Goal: Transaction & Acquisition: Purchase product/service

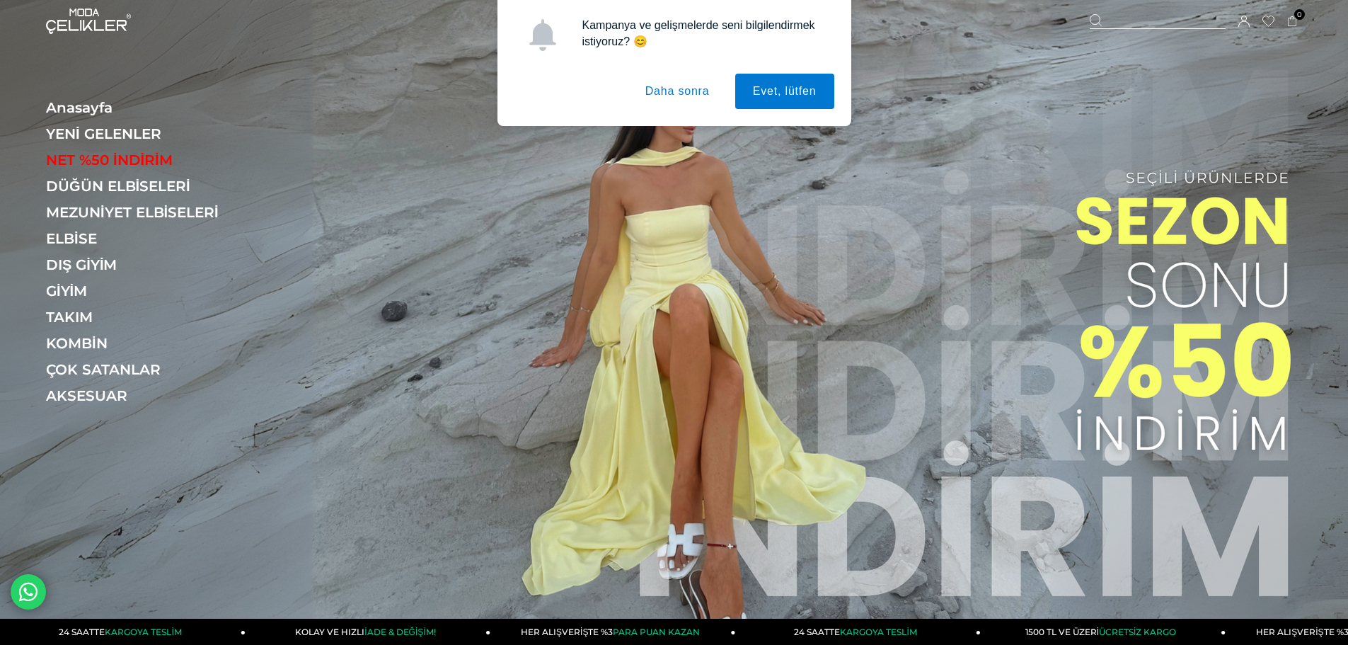
drag, startPoint x: 698, startPoint y: 185, endPoint x: 698, endPoint y: 175, distance: 9.9
click at [698, 185] on img at bounding box center [674, 316] width 1348 height 632
click at [686, 95] on button "Daha sonra" at bounding box center [678, 91] width 100 height 35
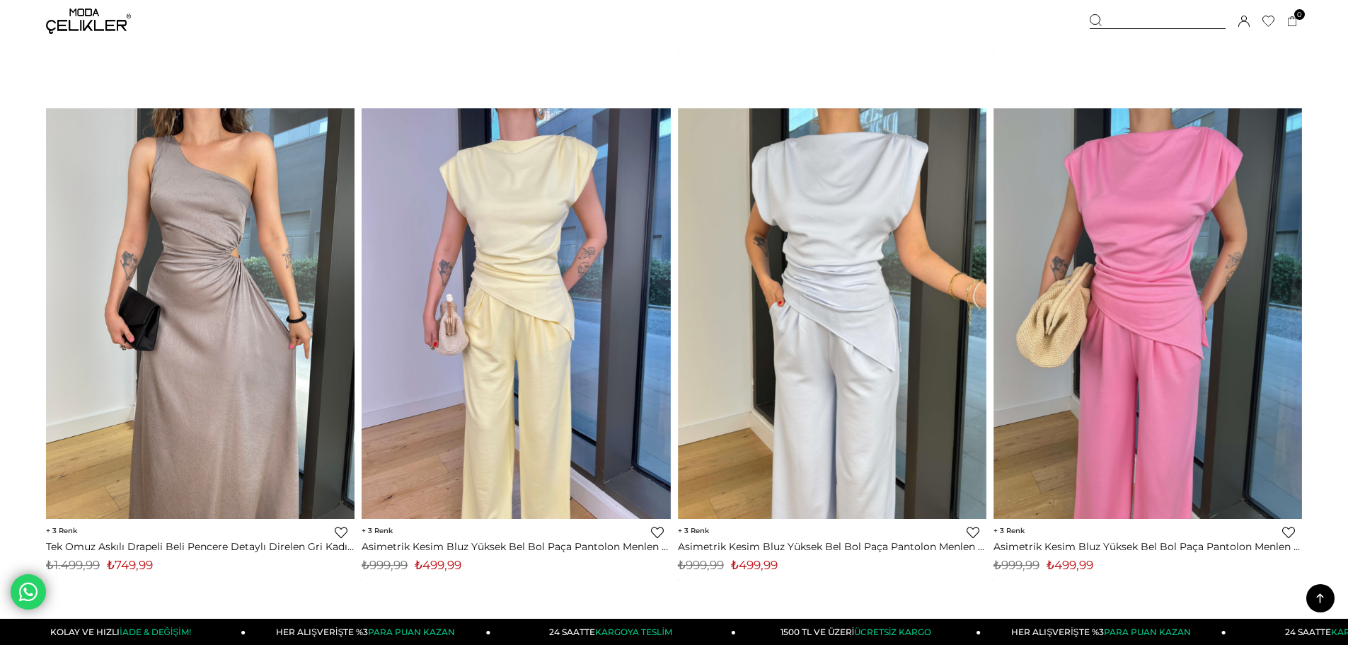
scroll to position [2759, 0]
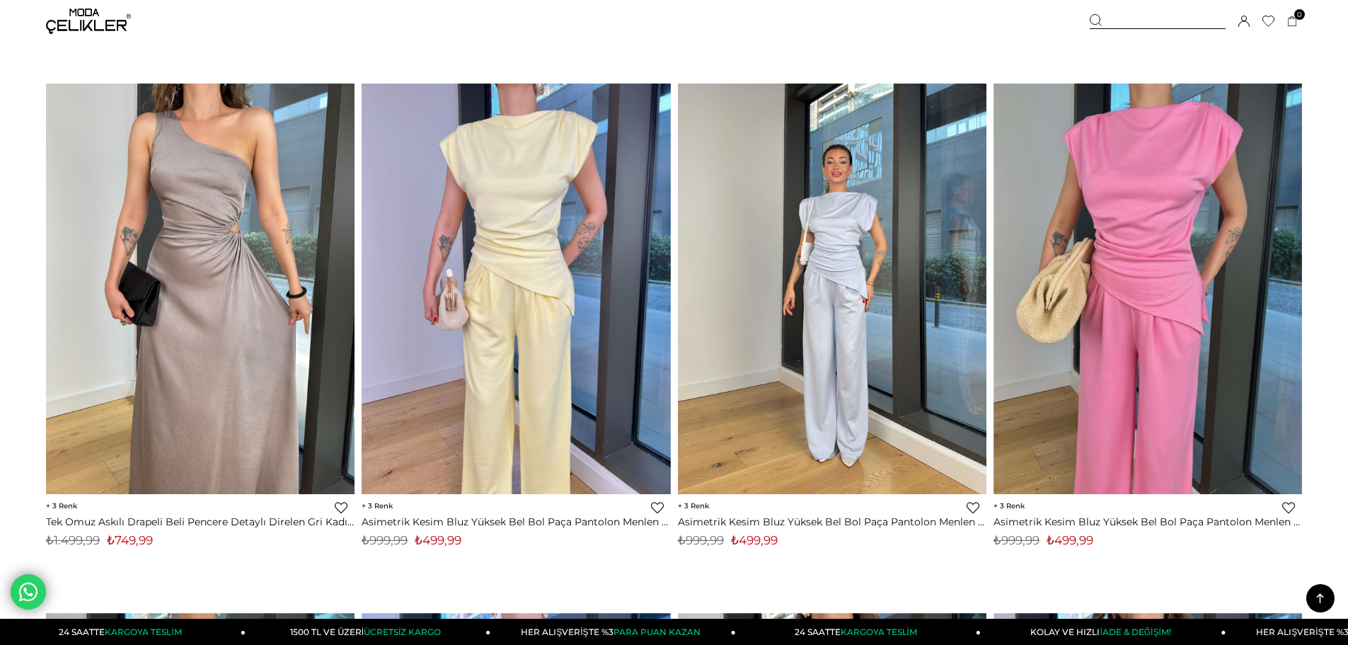
click at [844, 364] on img at bounding box center [832, 288] width 308 height 411
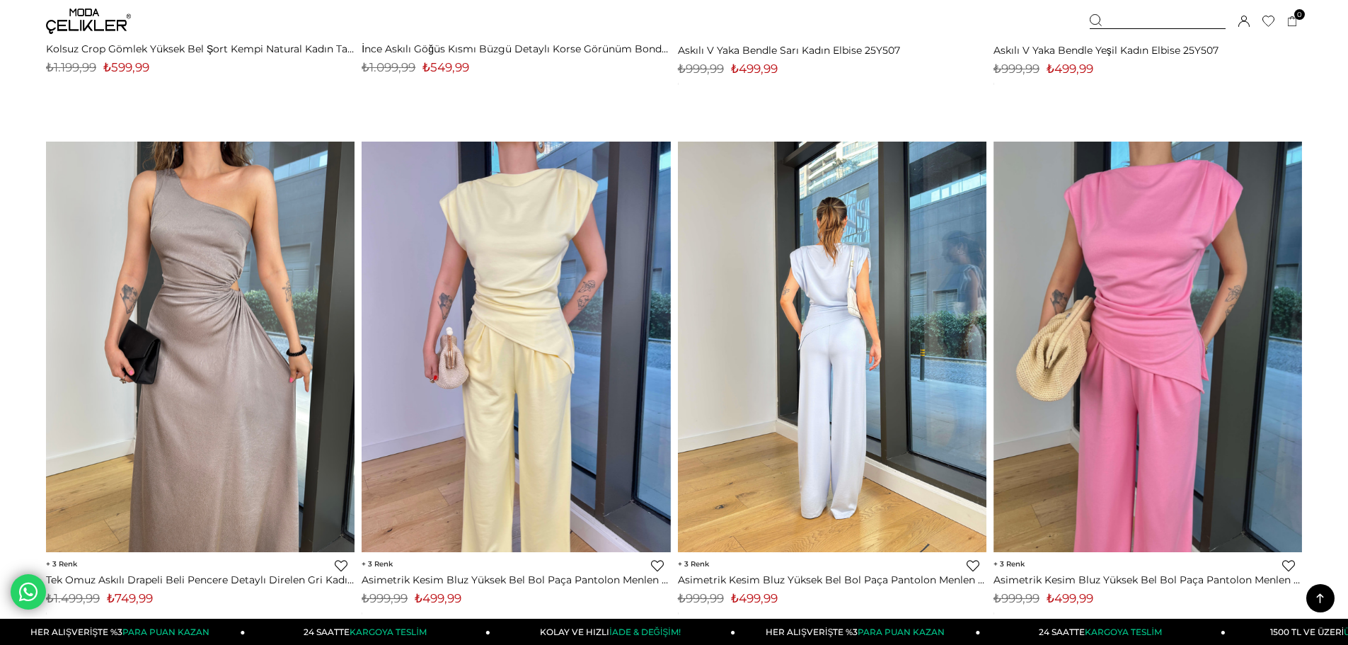
click at [884, 348] on img at bounding box center [832, 346] width 308 height 411
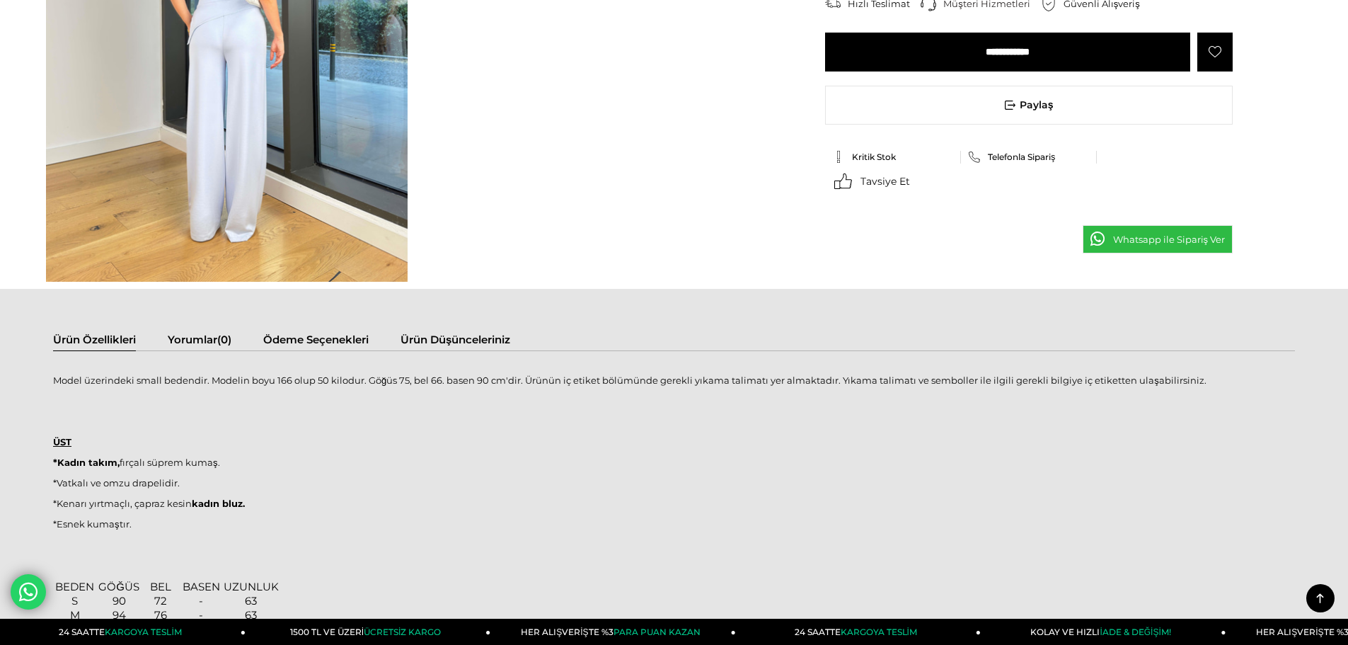
scroll to position [567, 0]
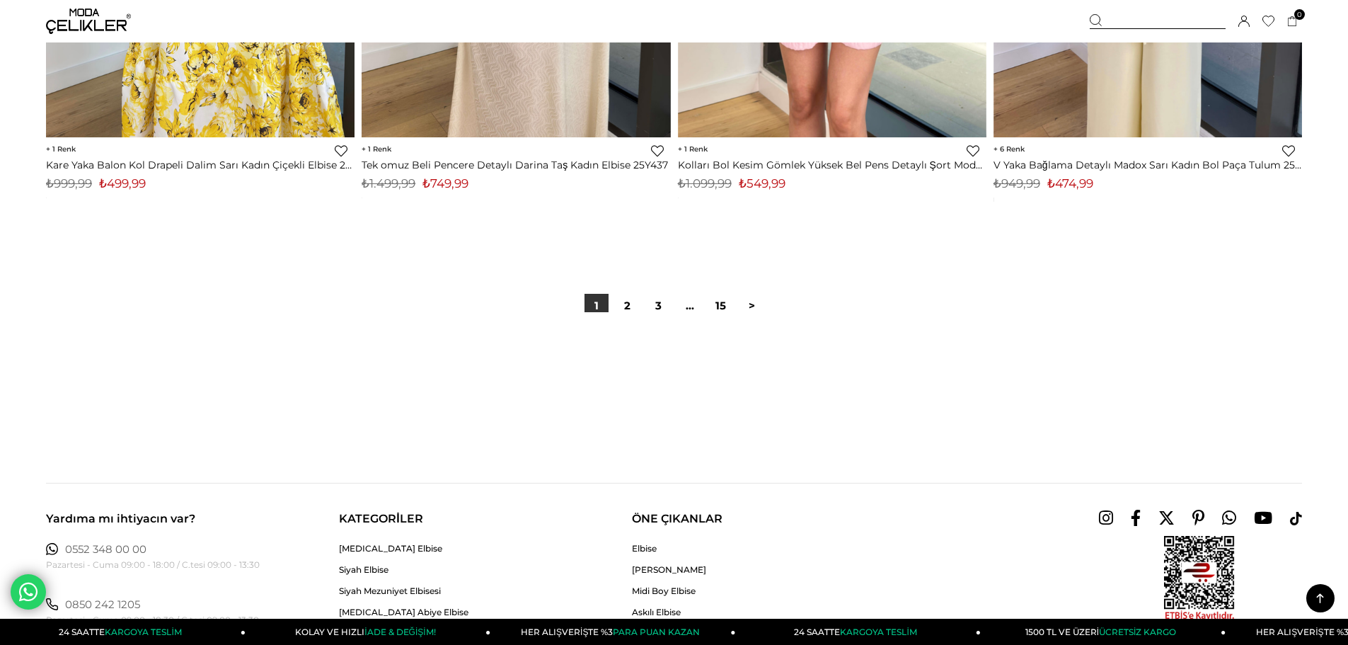
scroll to position [10555, 0]
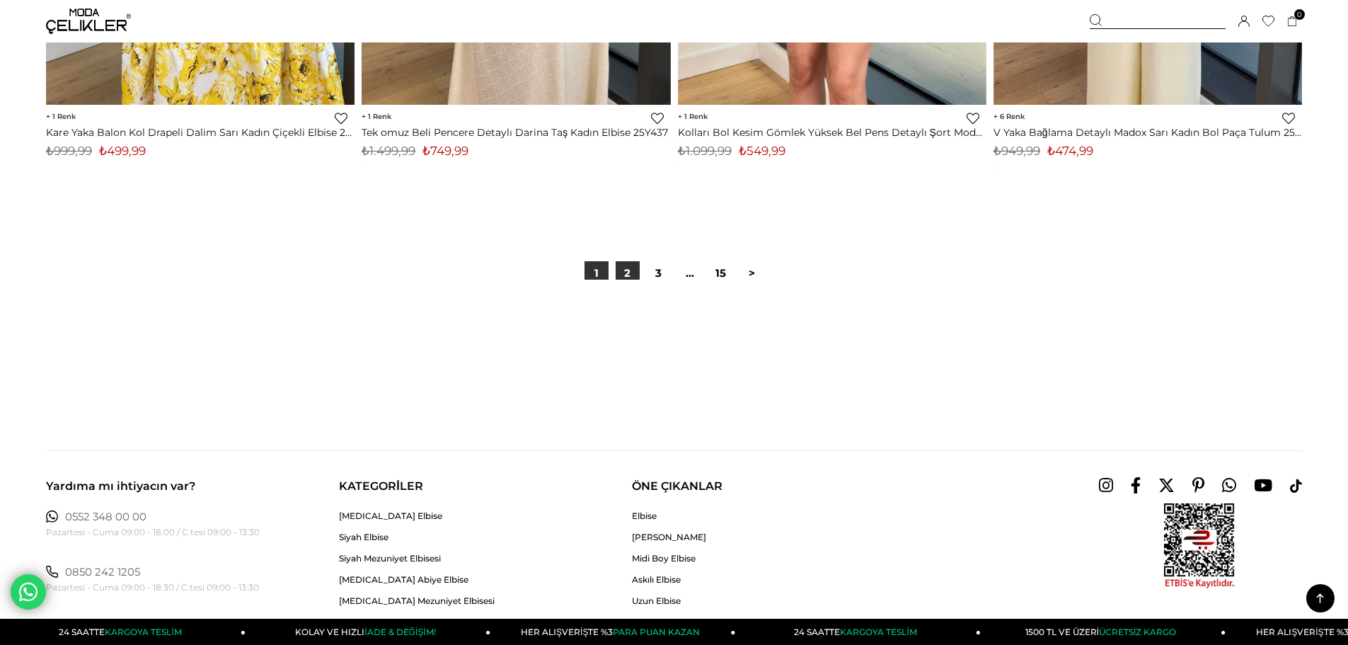
click at [616, 277] on link "2" at bounding box center [628, 273] width 24 height 24
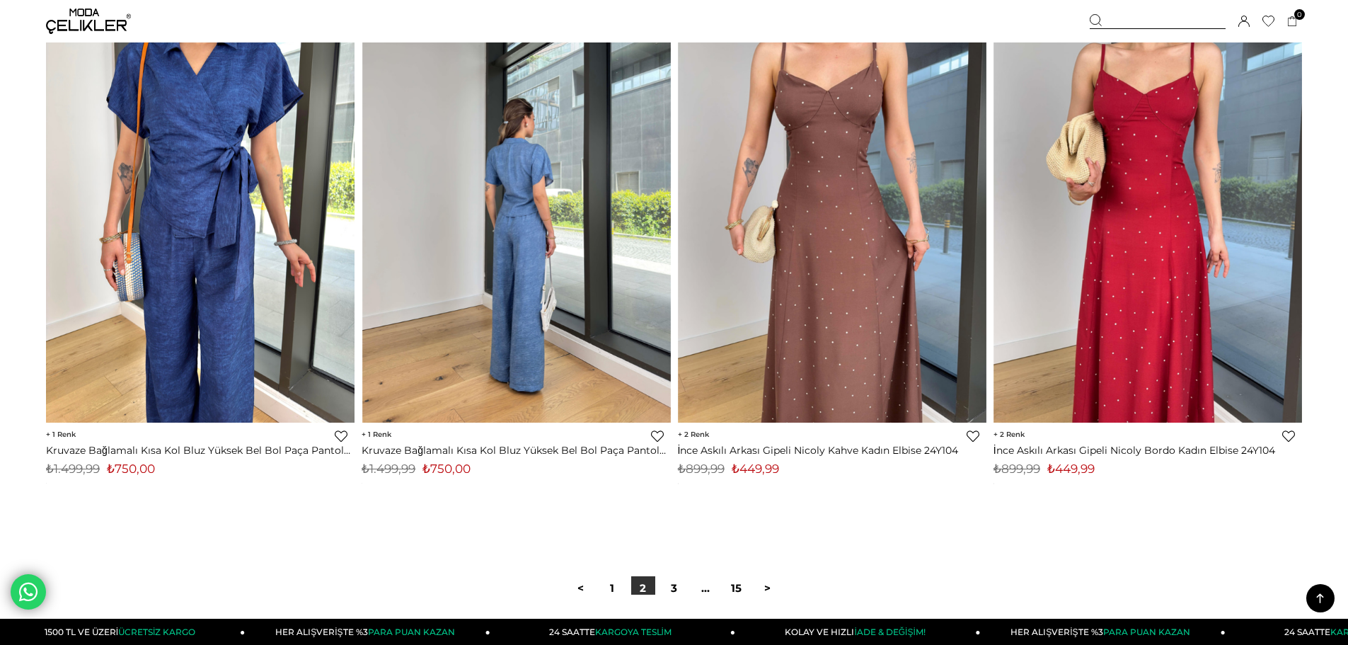
scroll to position [10283, 0]
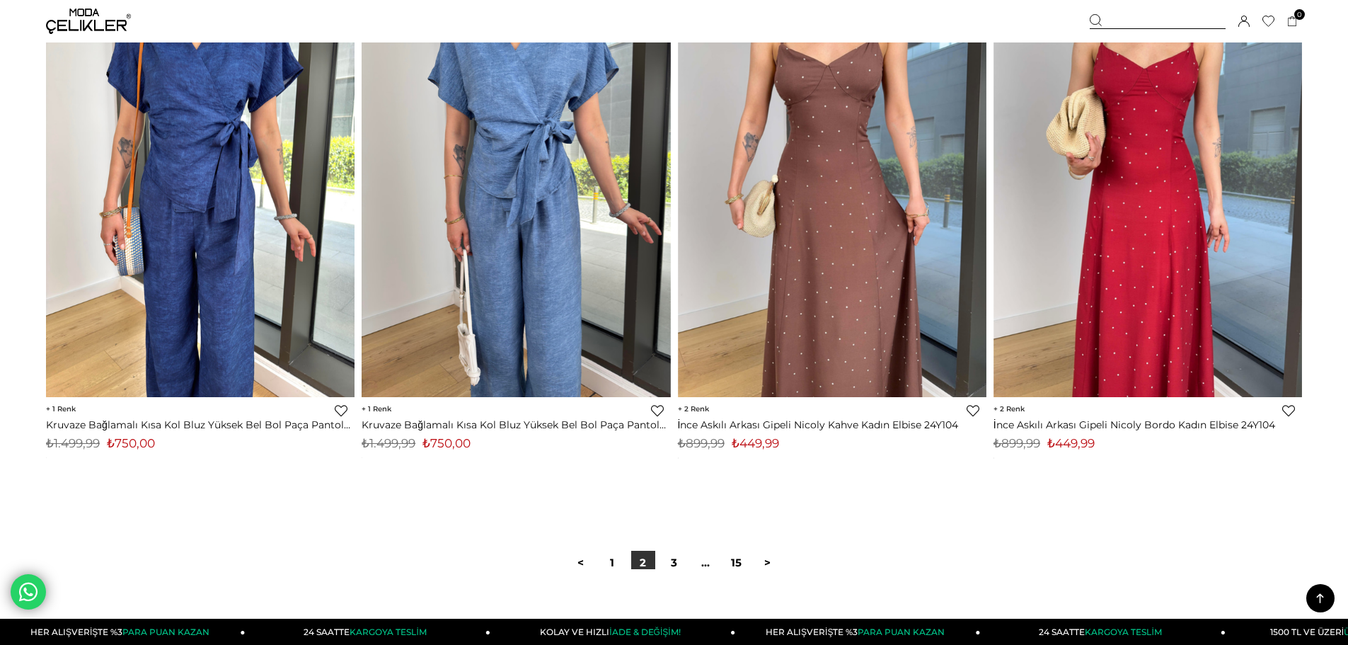
click at [686, 568] on div "< 1 2 3 ... 15 >" at bounding box center [674, 562] width 218 height 24
click at [683, 565] on link "3" at bounding box center [674, 562] width 24 height 24
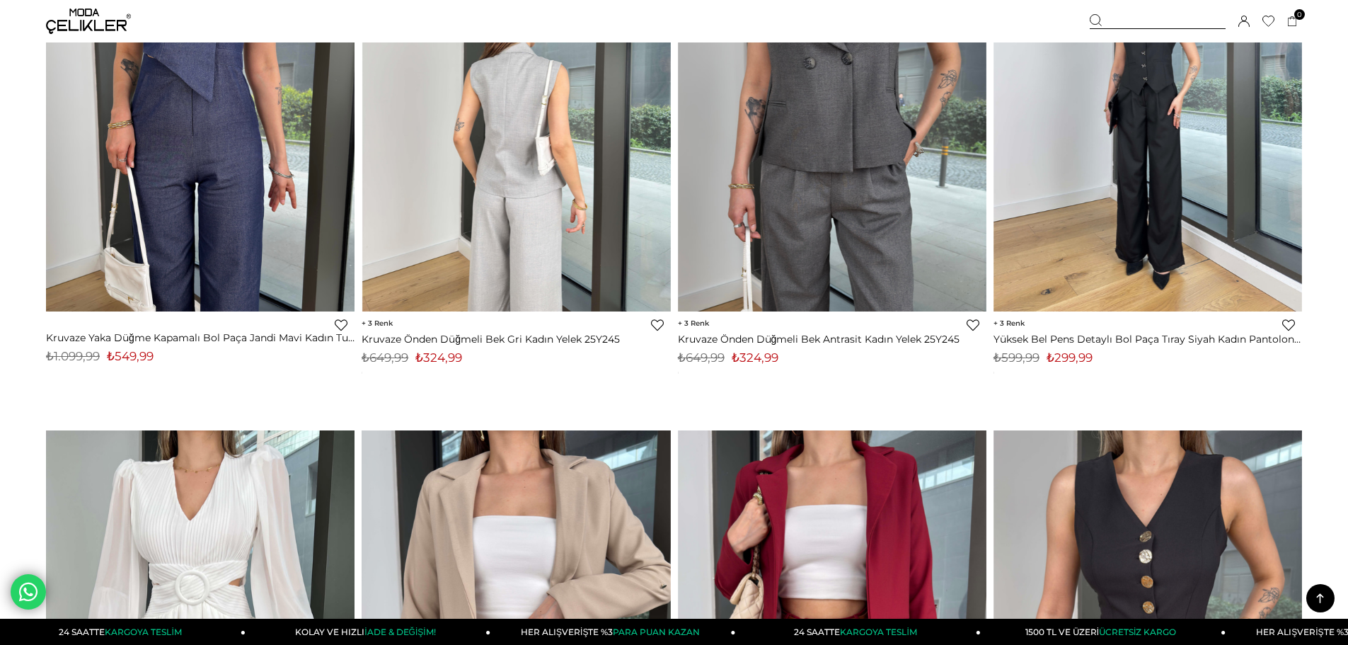
scroll to position [1910, 0]
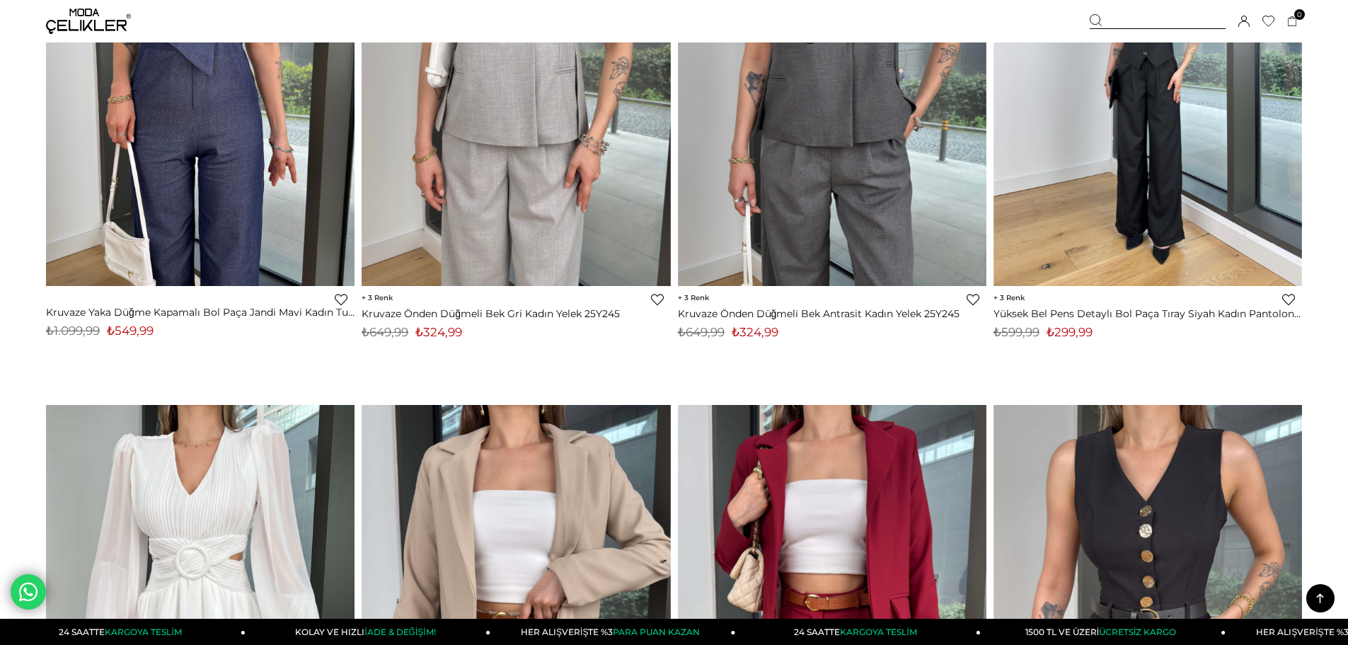
click at [111, 22] on img at bounding box center [88, 20] width 85 height 25
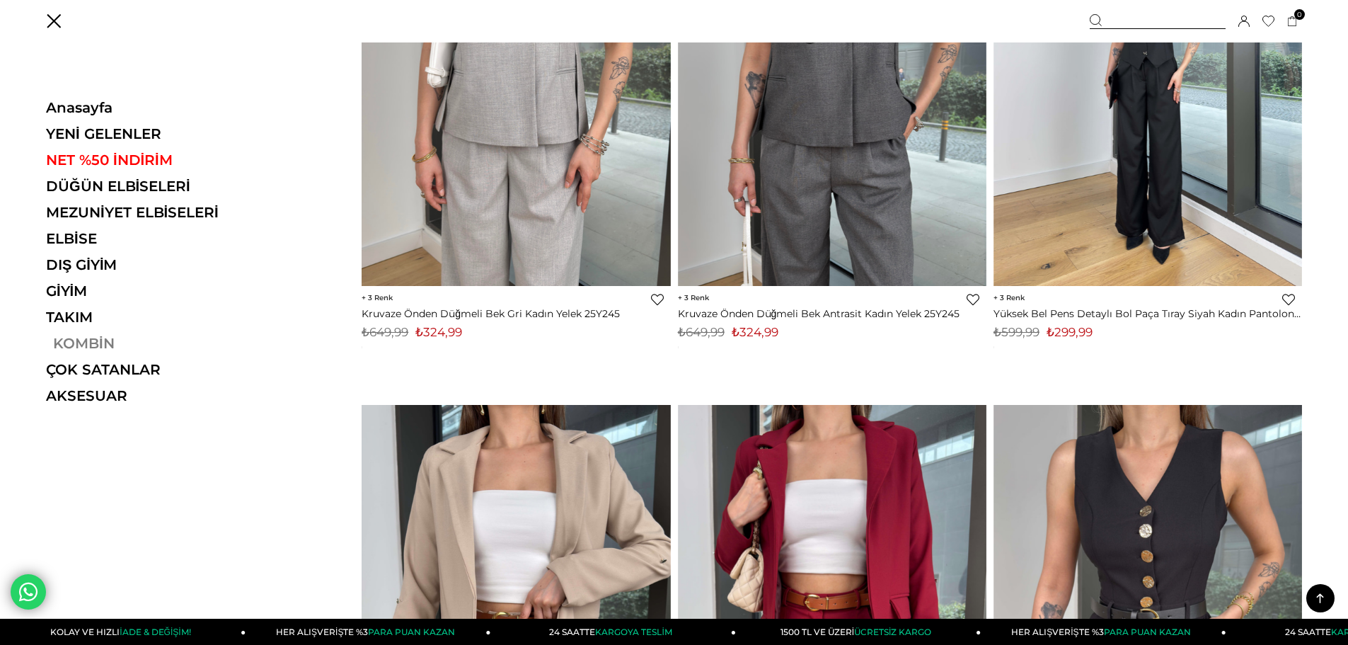
click at [88, 341] on link "KOMBİN" at bounding box center [143, 343] width 195 height 17
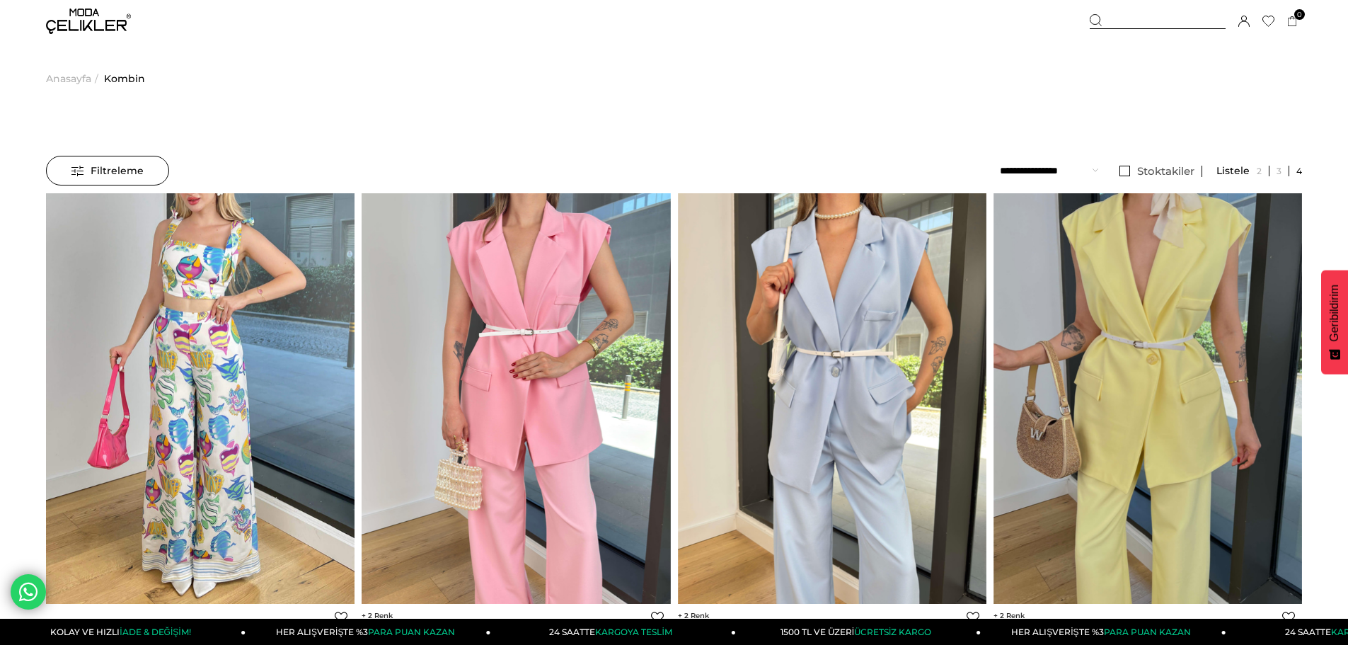
click at [83, 79] on span "Anasayfa" at bounding box center [68, 78] width 45 height 72
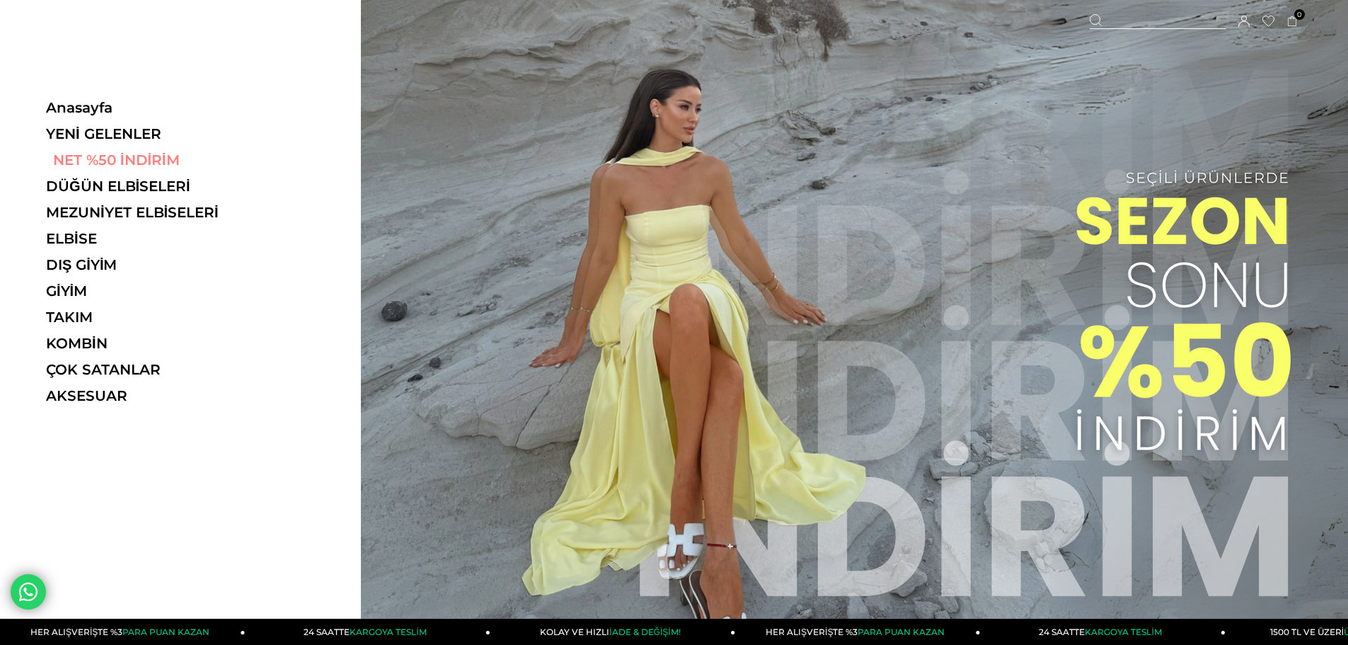
click at [128, 165] on link "NET %50 İNDİRİM" at bounding box center [143, 159] width 195 height 17
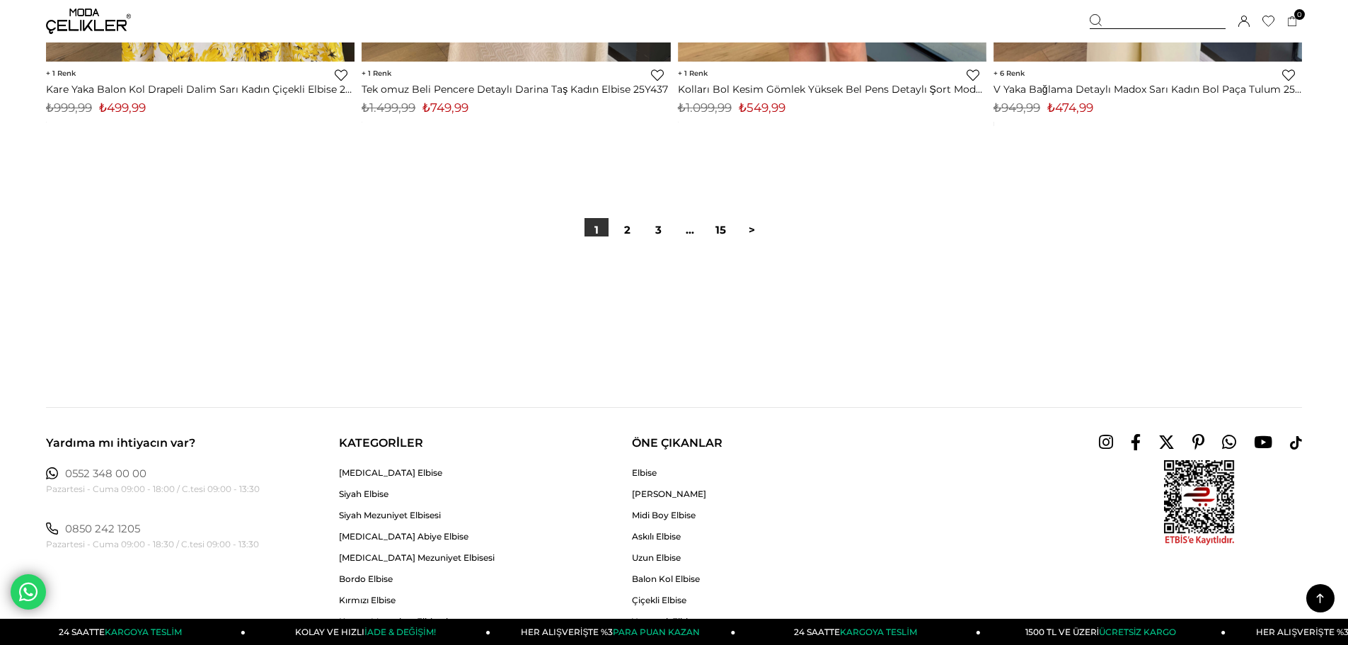
scroll to position [10596, 0]
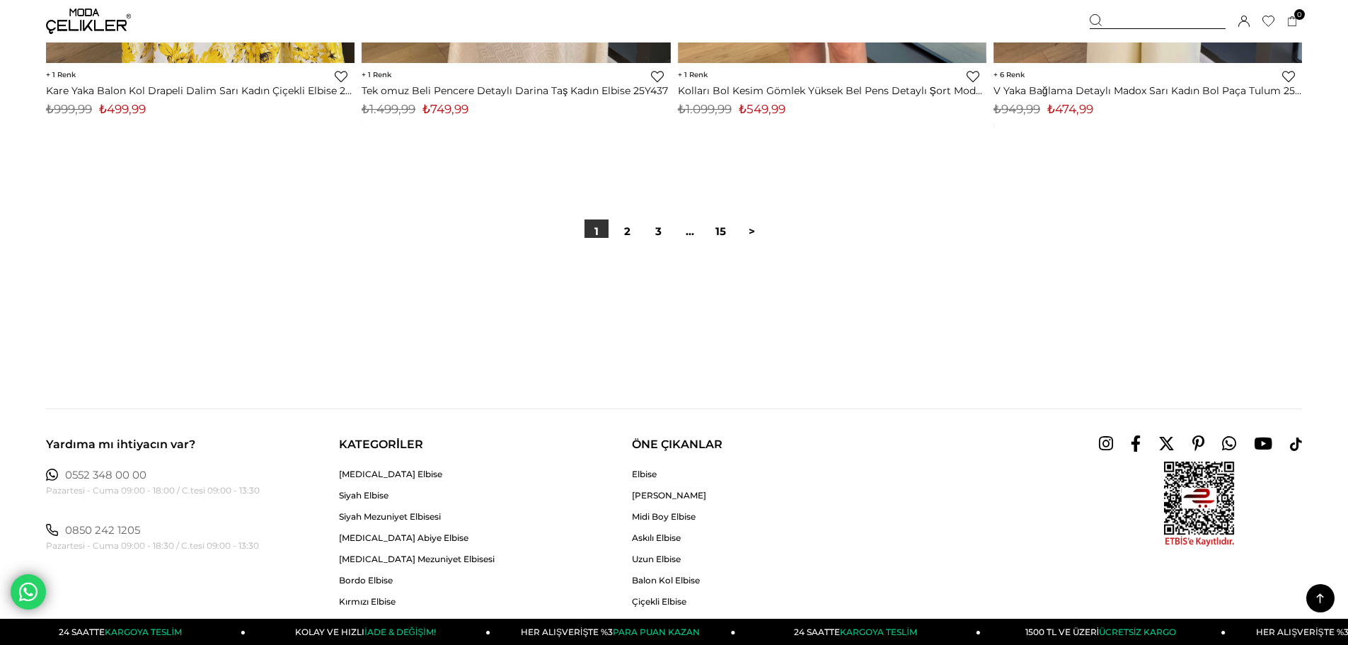
click at [721, 241] on div at bounding box center [674, 283] width 1256 height 91
click at [717, 234] on link "15" at bounding box center [721, 231] width 24 height 24
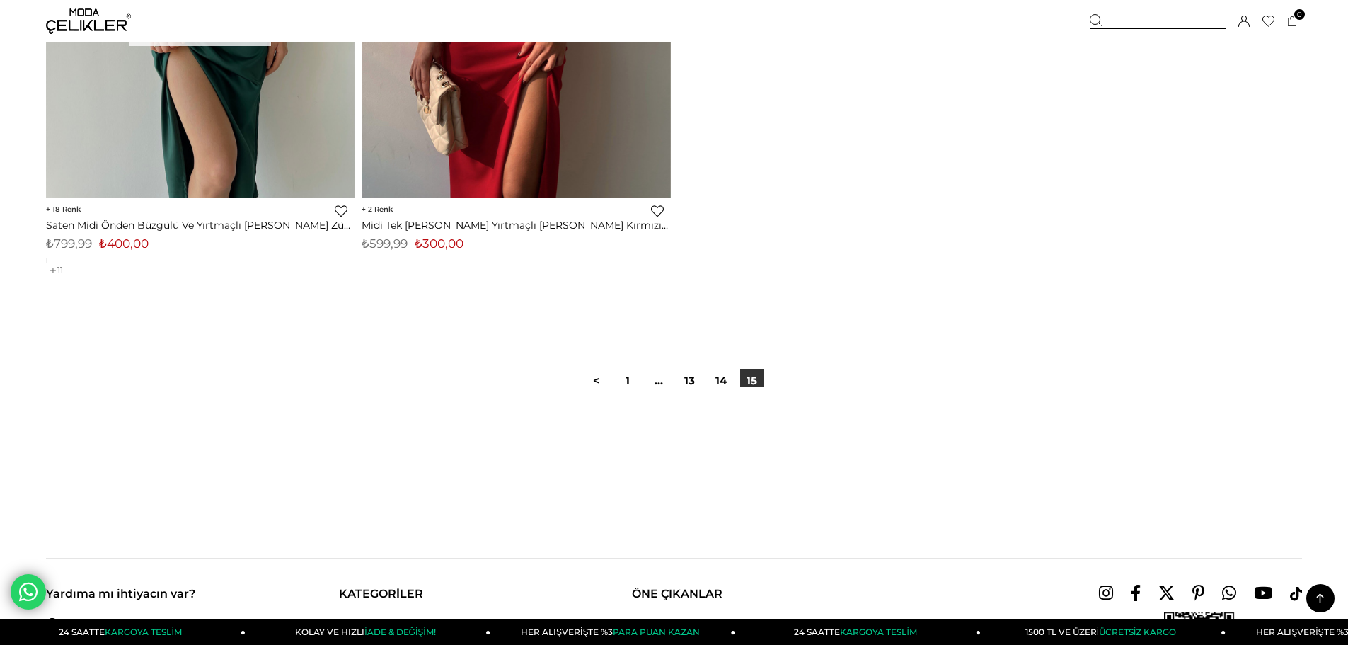
scroll to position [495, 0]
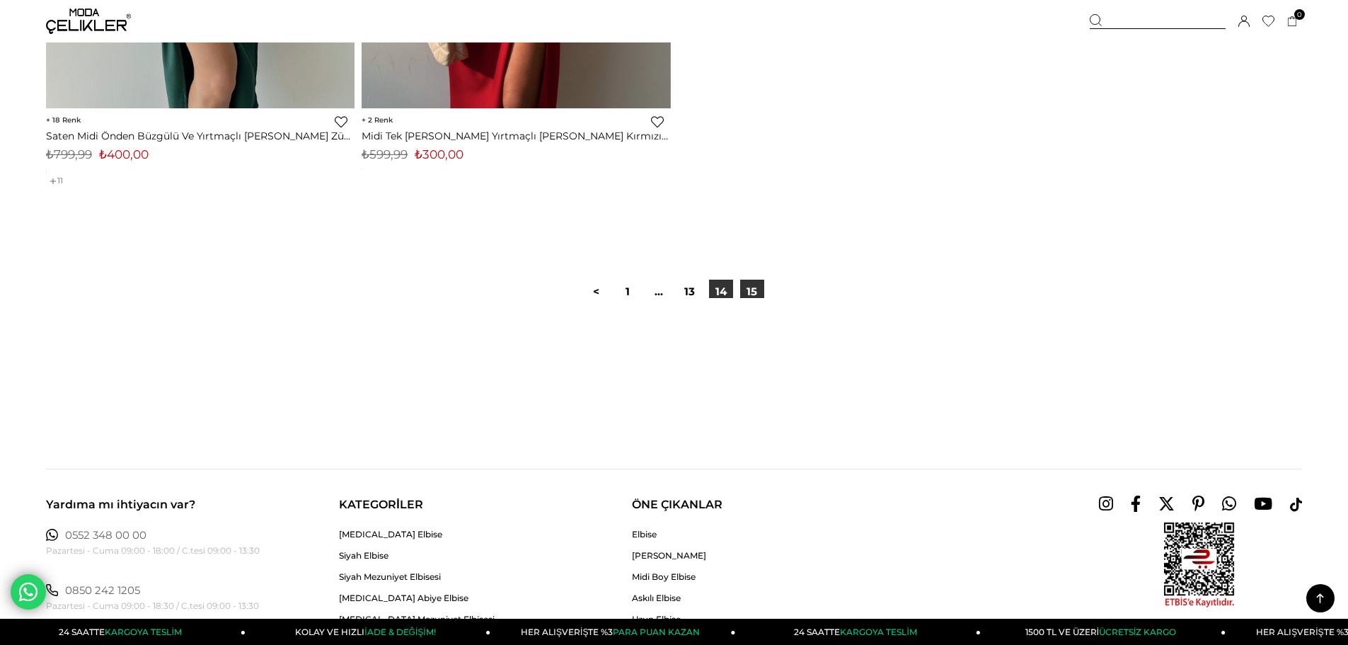
click at [724, 281] on link "14" at bounding box center [721, 291] width 24 height 24
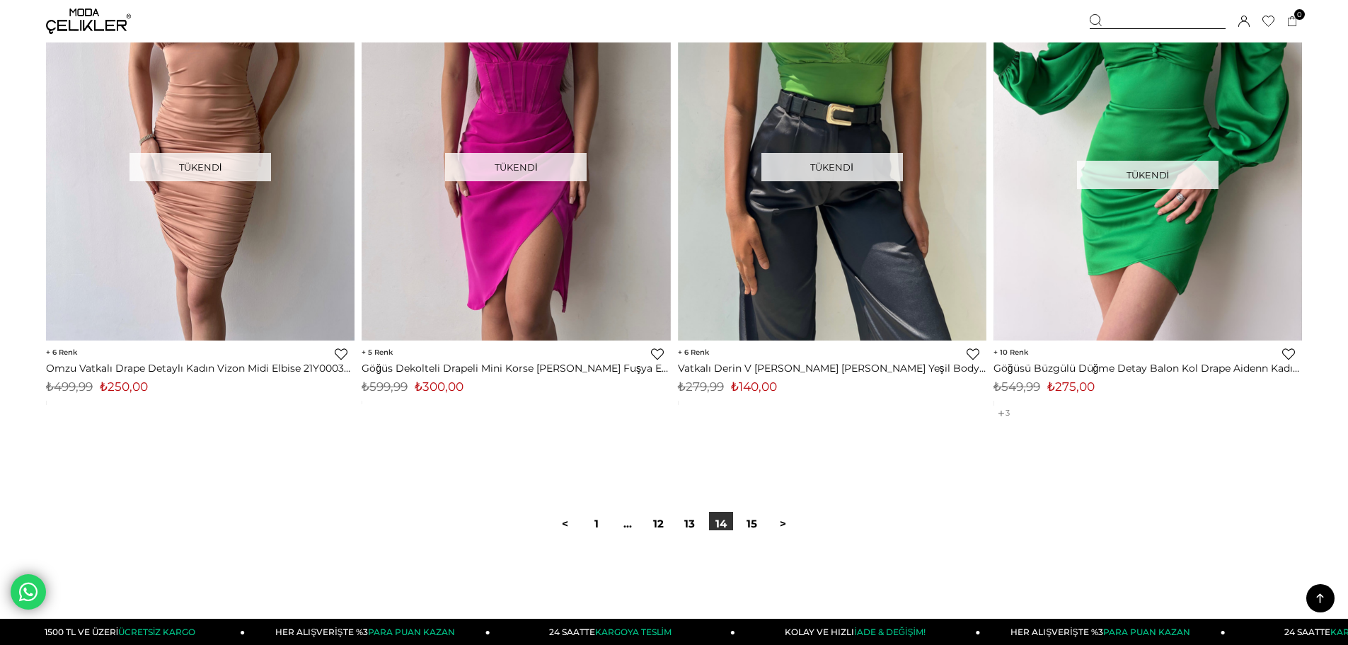
scroll to position [10534, 0]
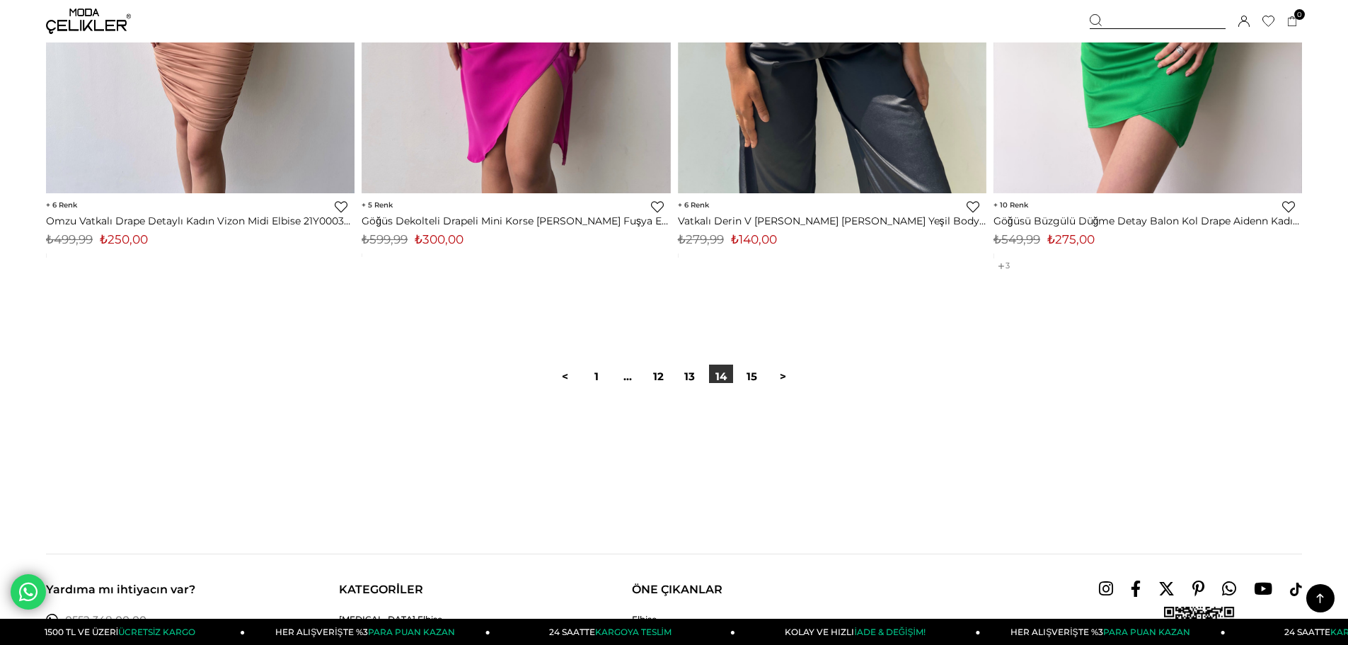
click at [673, 381] on div "< 1 ... 12 13 14 15 >" at bounding box center [674, 376] width 249 height 24
click at [659, 375] on link "12" at bounding box center [659, 376] width 24 height 24
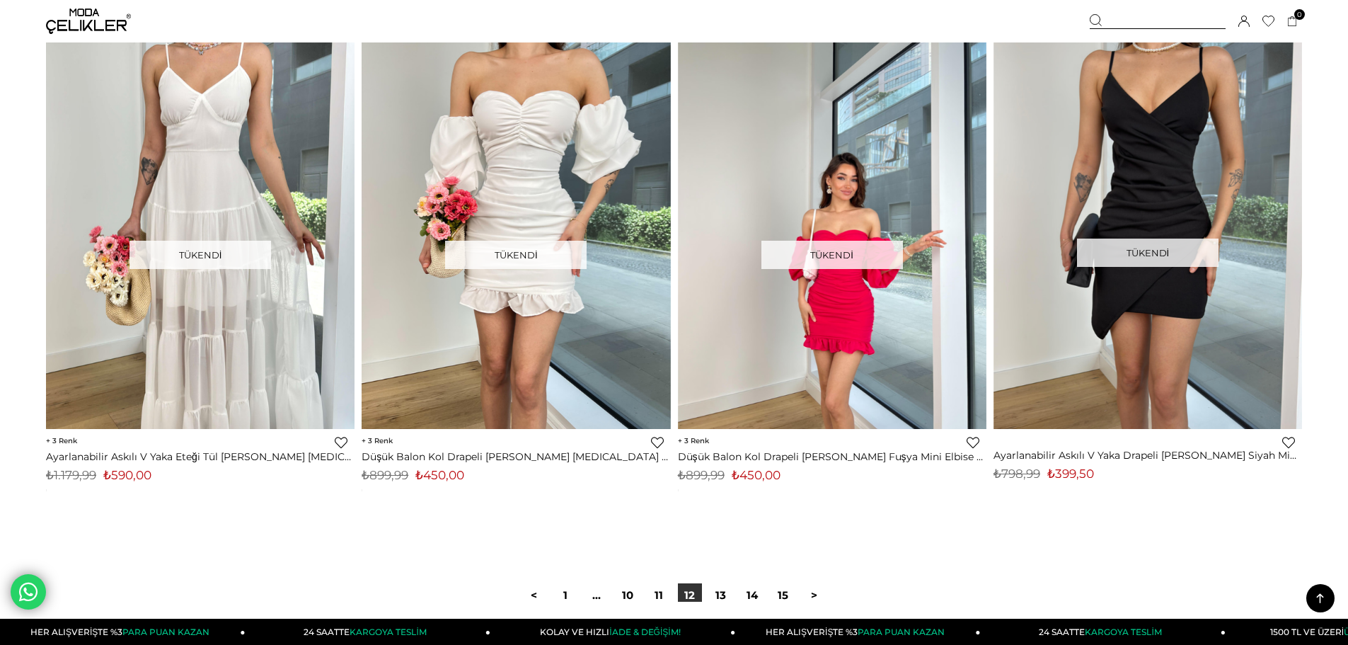
scroll to position [10299, 0]
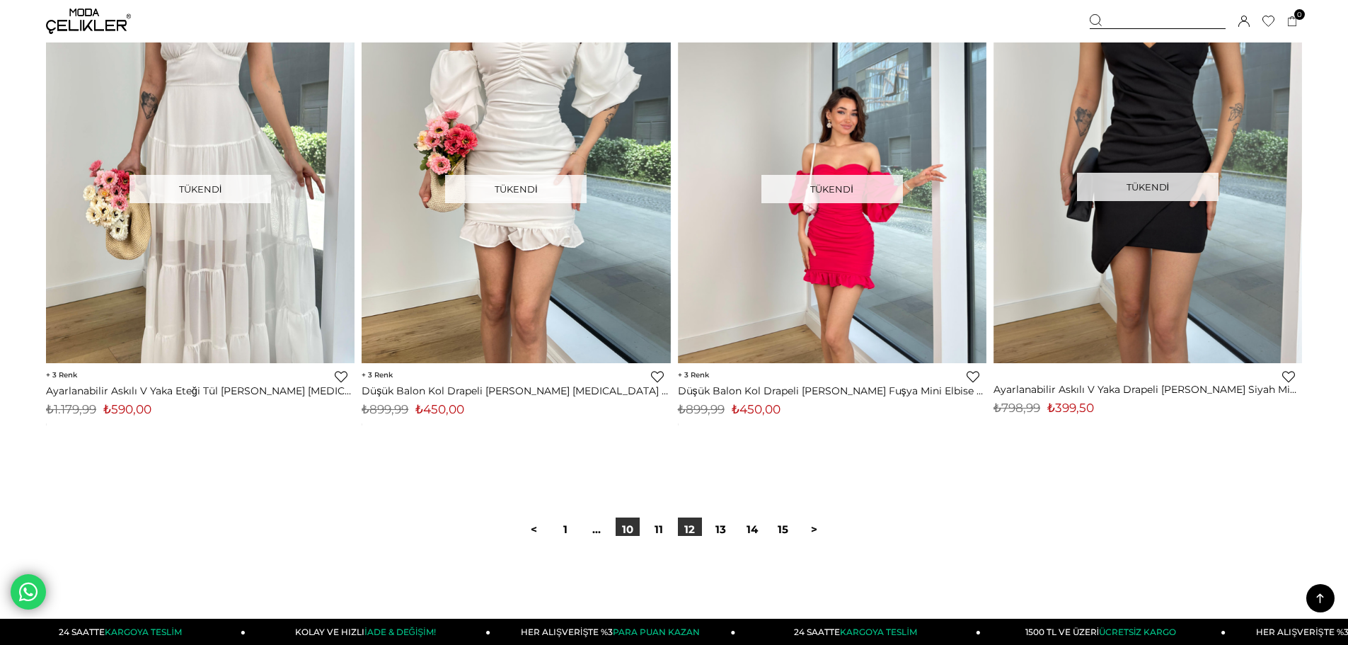
click at [630, 530] on link "10" at bounding box center [628, 529] width 24 height 24
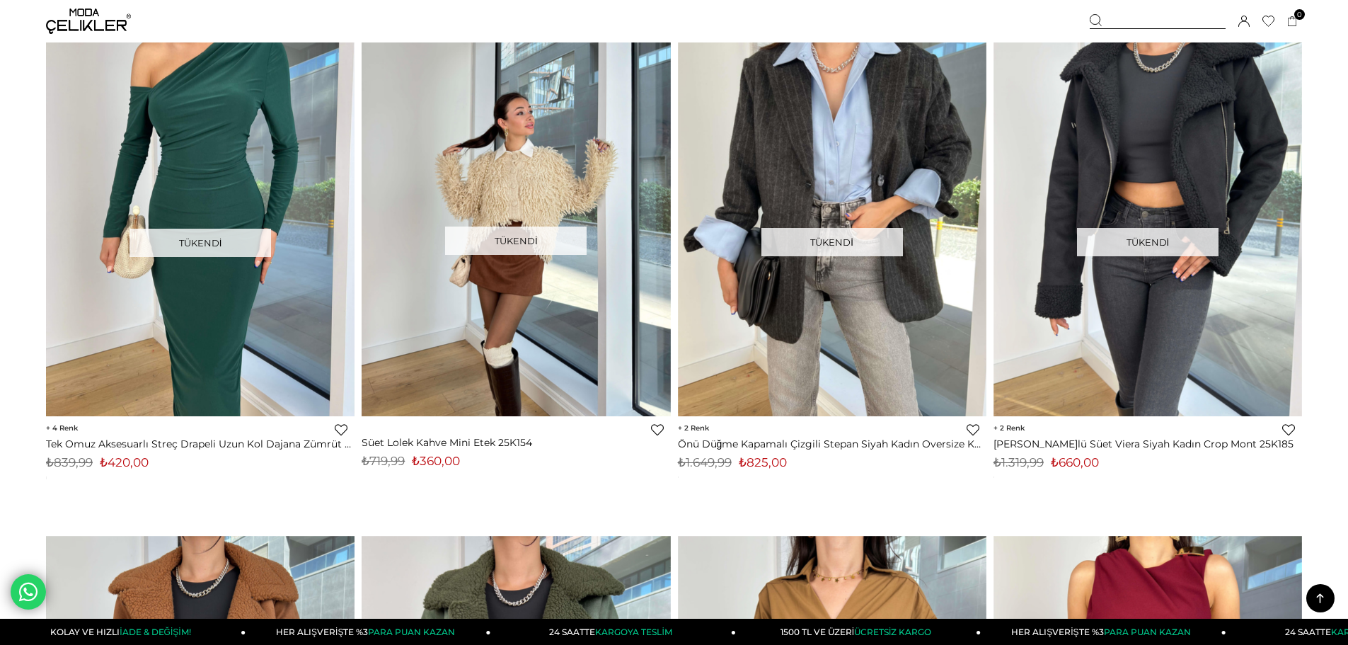
scroll to position [1581, 0]
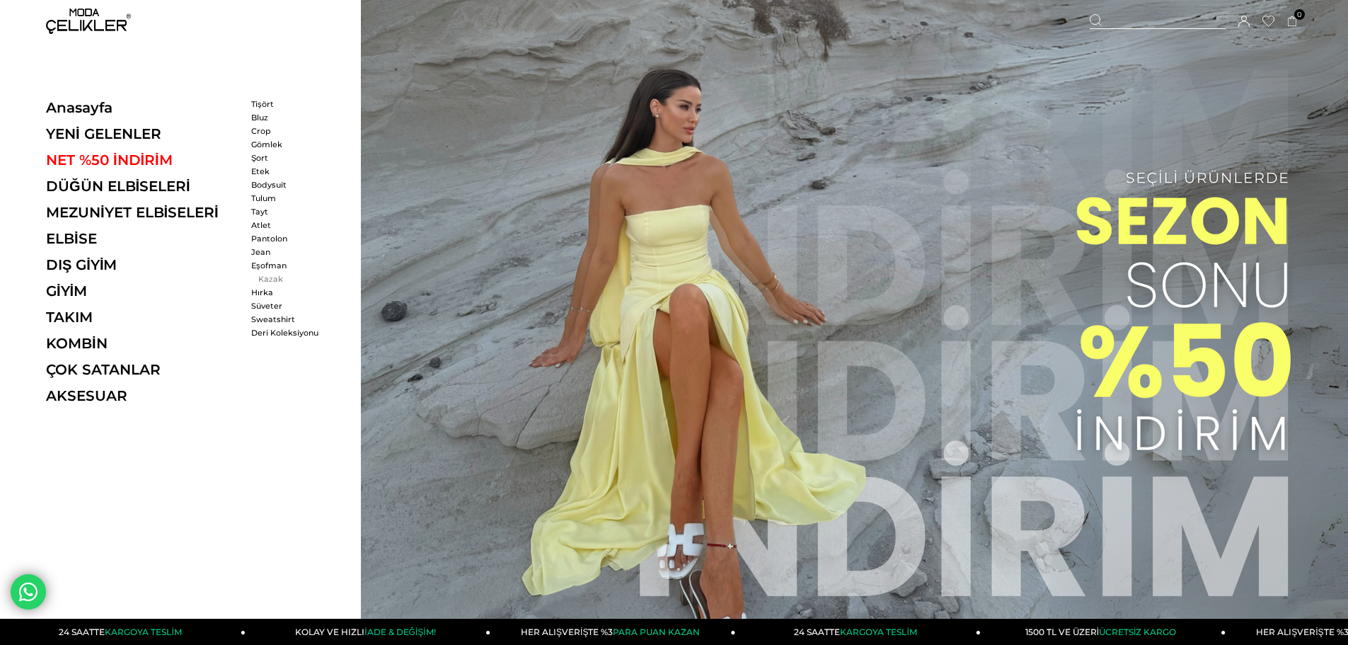
click at [268, 281] on link "Kazak" at bounding box center [291, 279] width 81 height 10
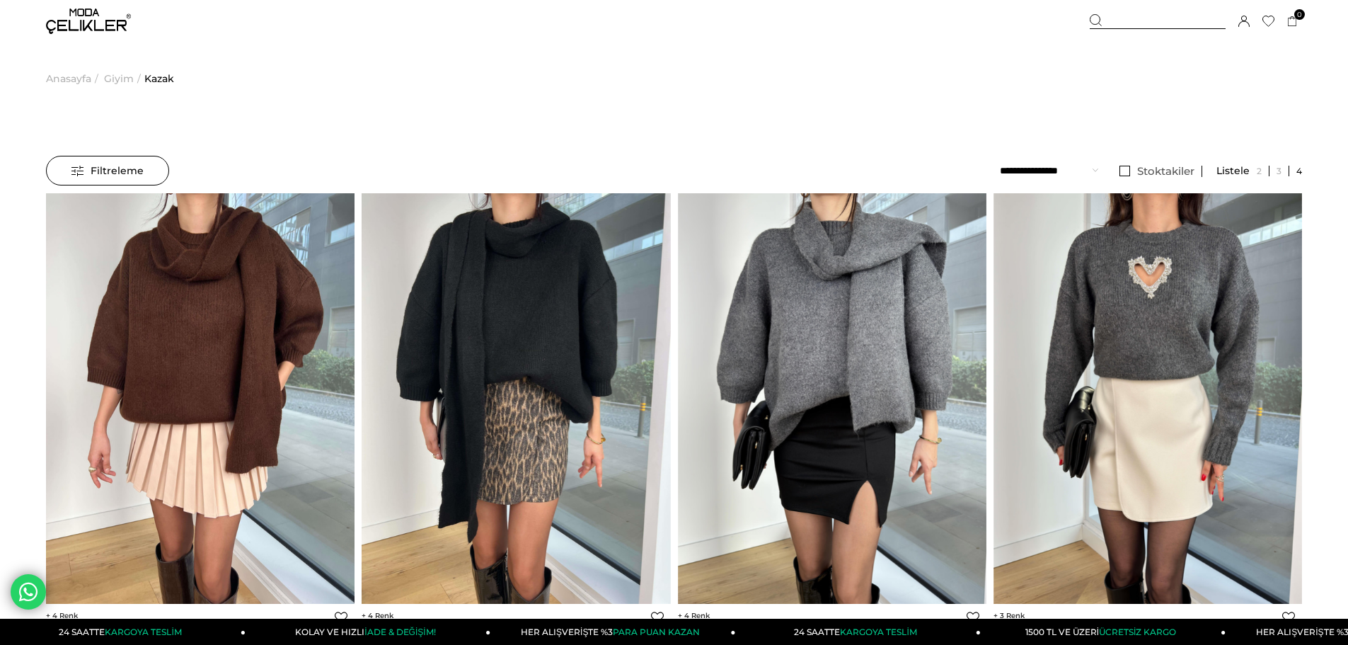
click at [110, 79] on span "Giyim" at bounding box center [119, 78] width 30 height 72
click at [86, 75] on span "Anasayfa" at bounding box center [68, 78] width 45 height 72
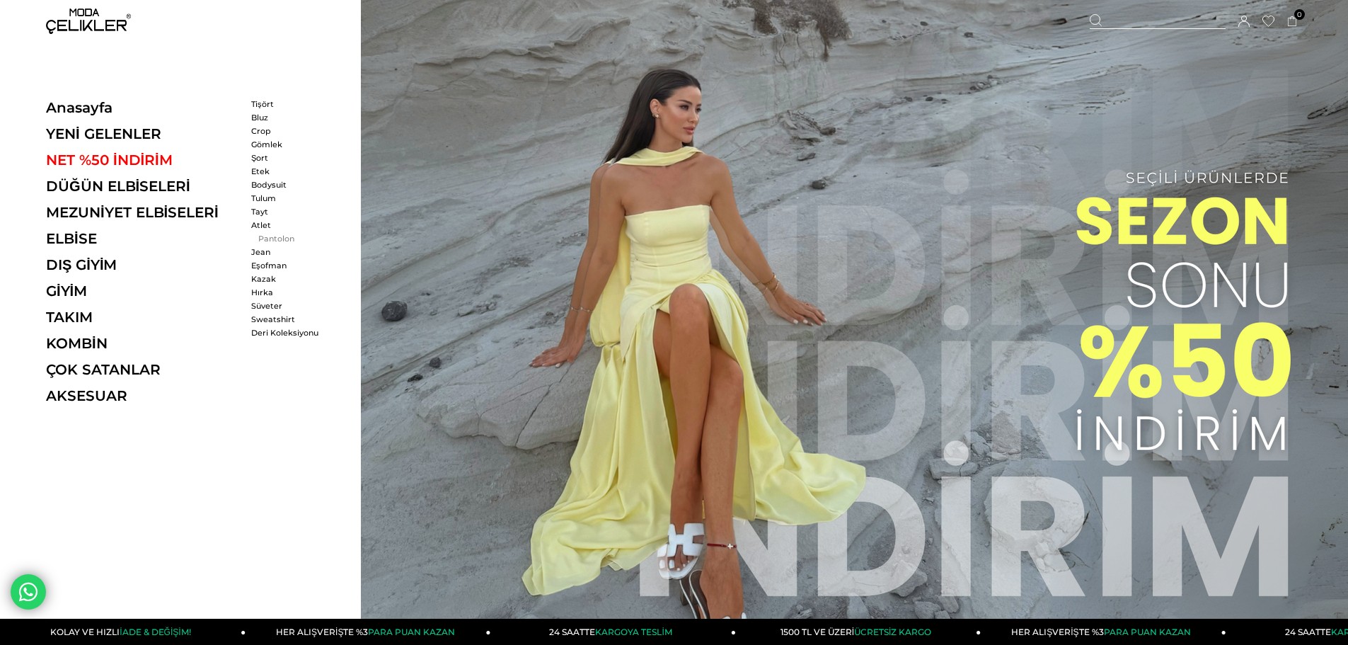
click at [277, 237] on link "Pantolon" at bounding box center [291, 238] width 81 height 10
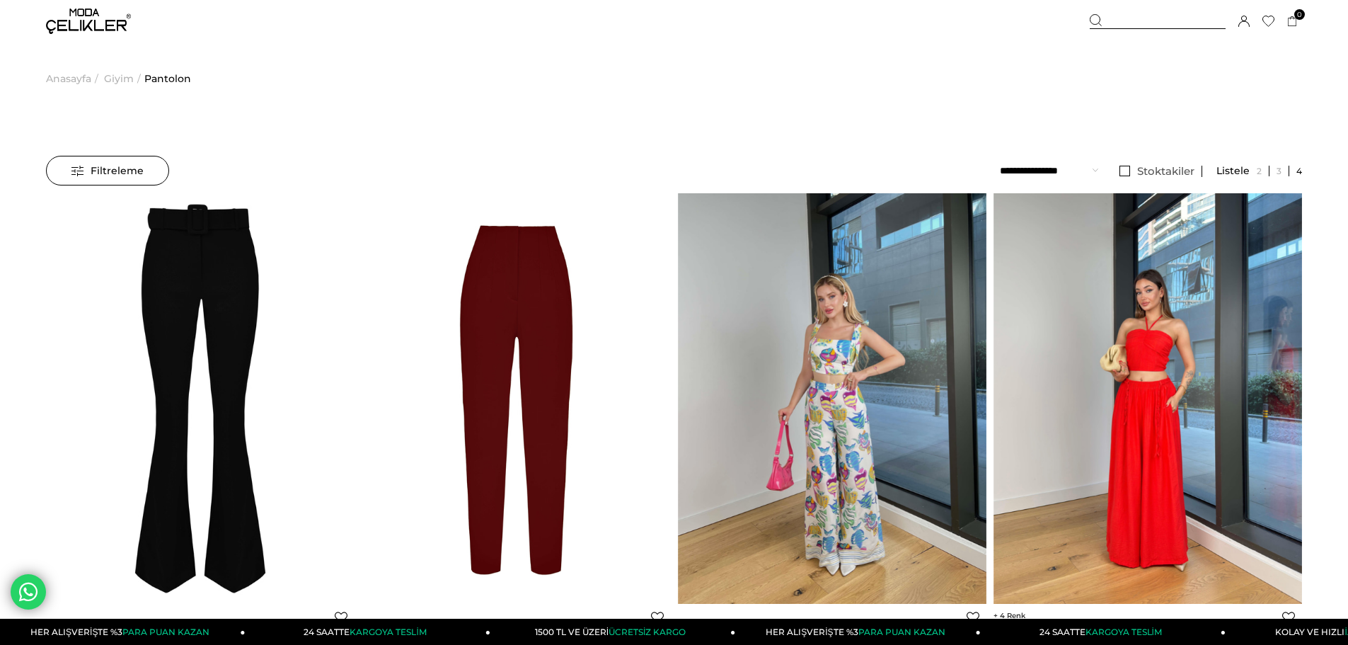
click at [88, 81] on span "Anasayfa" at bounding box center [68, 78] width 45 height 72
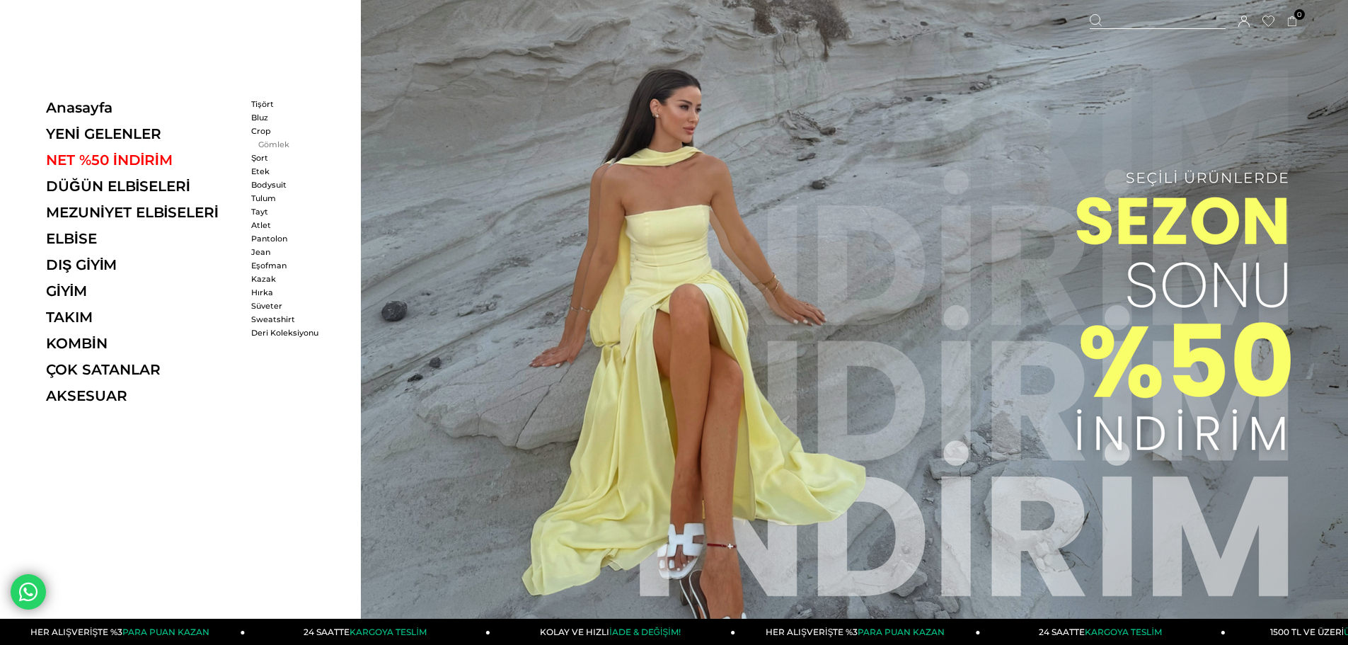
click at [268, 144] on link "Gömlek" at bounding box center [291, 144] width 81 height 10
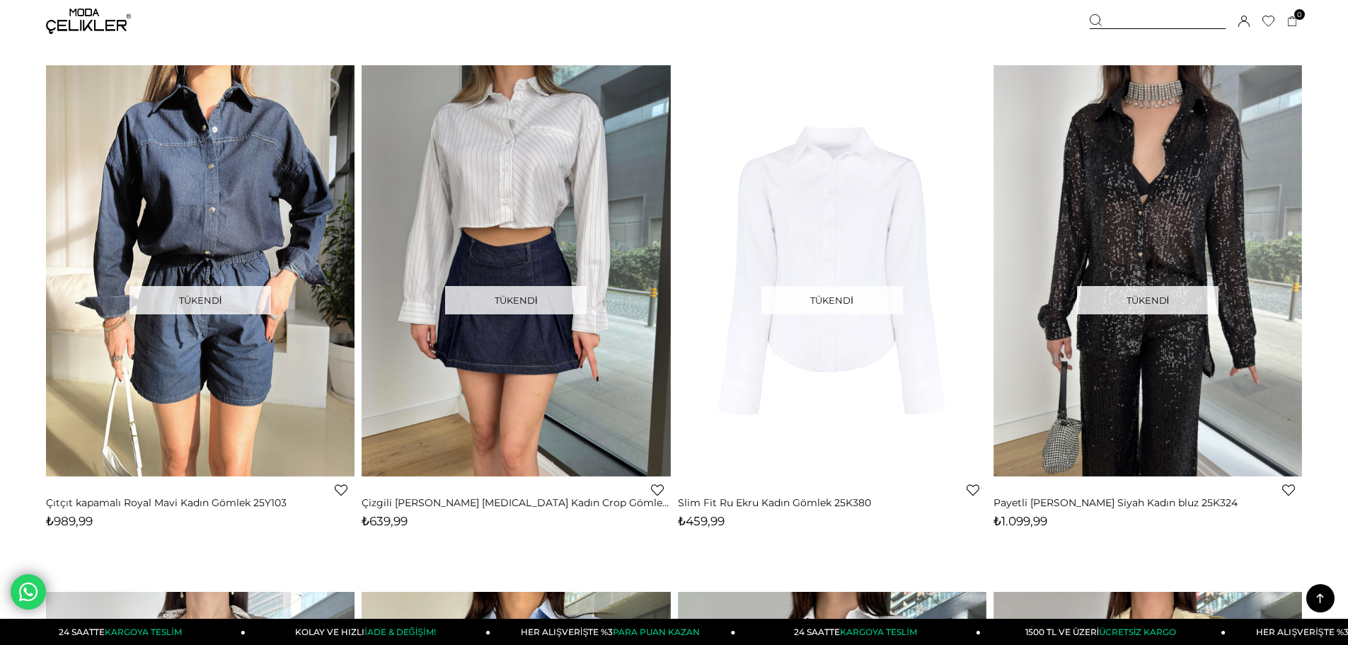
scroll to position [1486, 0]
